Goal: Task Accomplishment & Management: Manage account settings

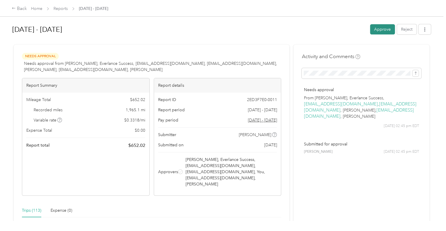
click at [373, 27] on button "Approve" at bounding box center [382, 29] width 25 height 10
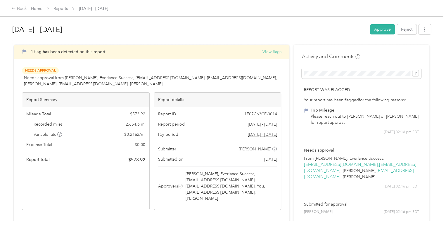
click at [272, 51] on button "View flags" at bounding box center [271, 52] width 19 height 6
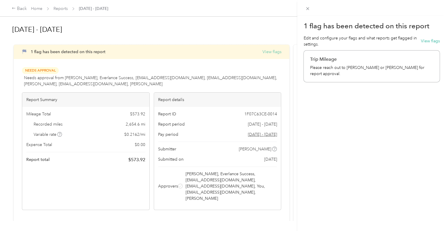
click at [272, 51] on div "1 flag has been detected on this report Edit and configure your flags and what …" at bounding box center [223, 115] width 446 height 231
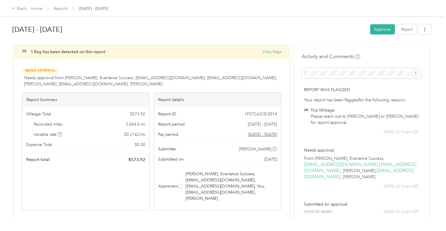
drag, startPoint x: 272, startPoint y: 51, endPoint x: 293, endPoint y: 32, distance: 27.8
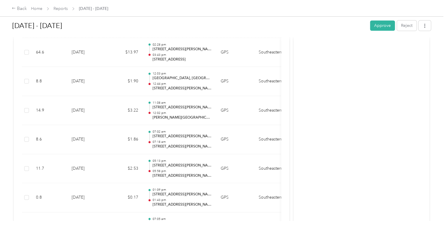
scroll to position [218, 0]
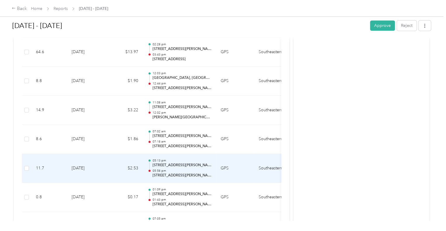
click at [203, 163] on p "6430 Shier-Rings Rd, Ballantrae, Dublin, OH" at bounding box center [181, 165] width 59 height 5
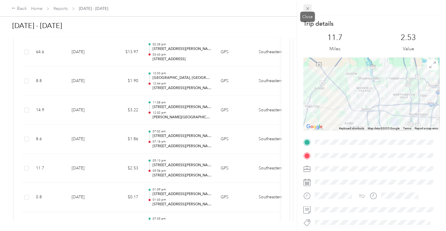
click at [306, 6] on icon at bounding box center [307, 8] width 5 height 5
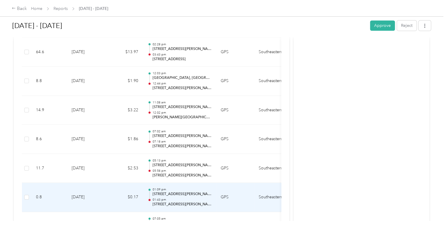
click at [215, 193] on td "01:09 pm 6430 Shier-Rings Rd, Ballantrae, Dublin, OH 01:43 pm 6430 Shier-Rings …" at bounding box center [179, 197] width 73 height 29
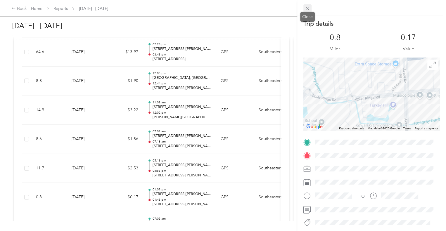
click at [305, 8] on icon at bounding box center [307, 8] width 5 height 5
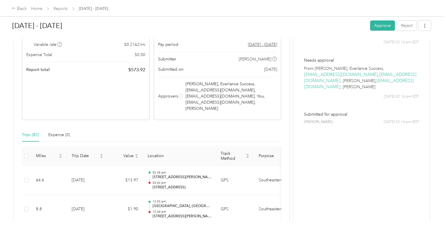
scroll to position [0, 0]
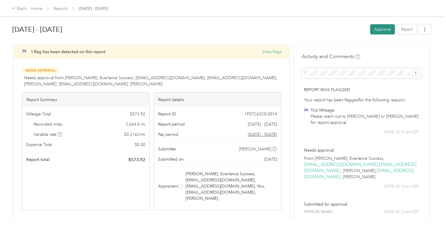
click at [375, 29] on button "Approve" at bounding box center [382, 29] width 25 height 10
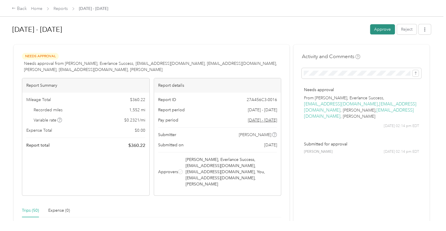
click at [372, 31] on button "Approve" at bounding box center [382, 29] width 25 height 10
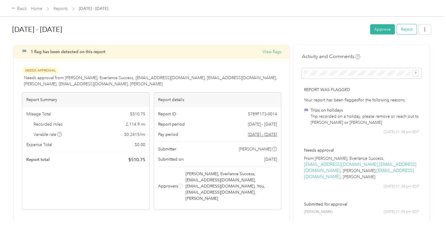
click at [404, 27] on button "Reject" at bounding box center [407, 29] width 20 height 10
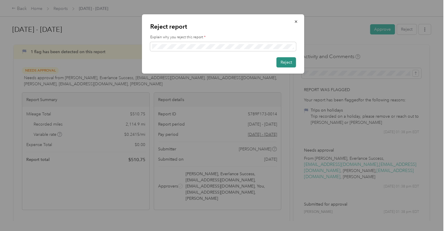
click at [288, 63] on button "Reject" at bounding box center [287, 62] width 20 height 10
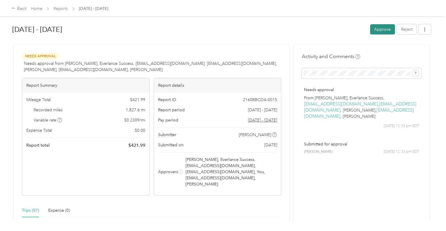
click at [373, 32] on button "Approve" at bounding box center [382, 29] width 25 height 10
